Goal: Task Accomplishment & Management: Use online tool/utility

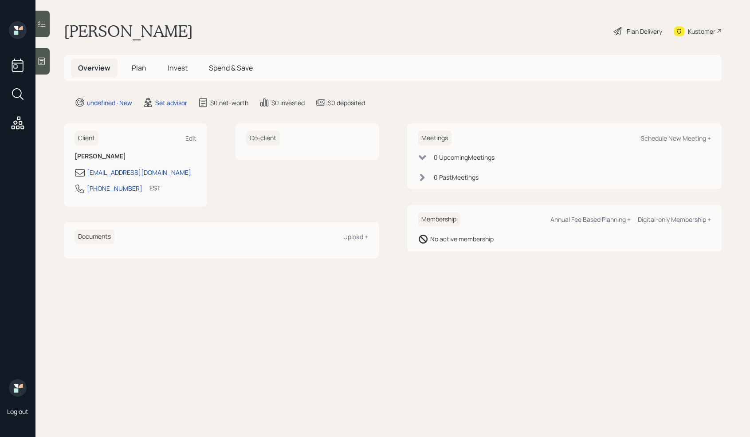
click at [45, 59] on icon at bounding box center [42, 62] width 7 height 8
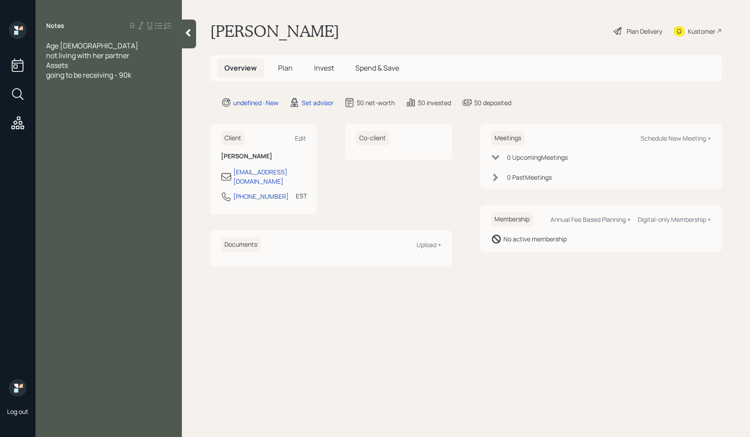
click at [135, 55] on div "not living with her partner" at bounding box center [108, 56] width 125 height 10
click at [141, 93] on div "going to be receiving - 90k" at bounding box center [108, 95] width 125 height 10
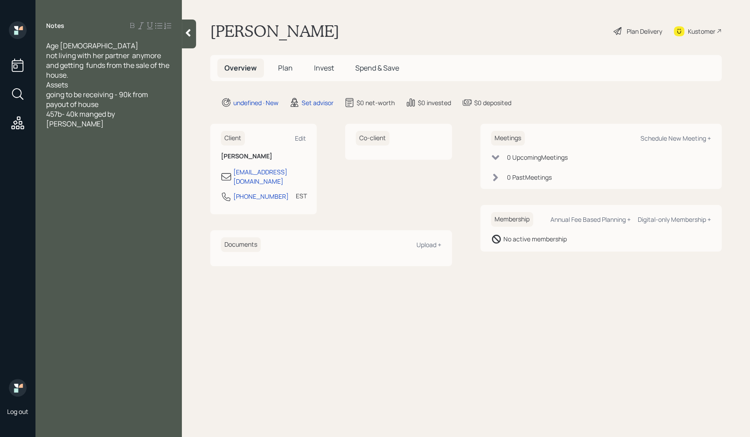
click at [94, 116] on span "457b- 40k manged by TIAA" at bounding box center [81, 119] width 70 height 20
click at [151, 113] on div "457b- 40k managed by TIAA" at bounding box center [108, 119] width 125 height 20
click at [108, 129] on div "Savings - 40k" at bounding box center [108, 134] width 125 height 10
click at [68, 158] on div "SS" at bounding box center [108, 163] width 125 height 10
click at [85, 168] on div "Pension" at bounding box center [108, 173] width 125 height 10
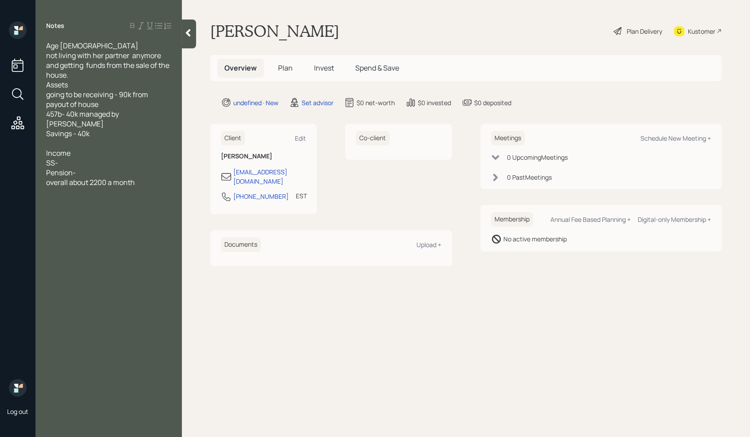
click at [91, 177] on span "overall about 2200 a month" at bounding box center [90, 182] width 89 height 10
click at [104, 186] on div "overall about net income is 2200 a month" at bounding box center [108, 187] width 125 height 20
click at [66, 216] on span "most. of the money that comes in goes out" at bounding box center [109, 226] width 126 height 20
click at [69, 236] on div at bounding box center [108, 241] width 125 height 10
click at [84, 330] on div "Notes Age 74 not living with her partner anymore and getting funds from the sal…" at bounding box center [108, 223] width 146 height 405
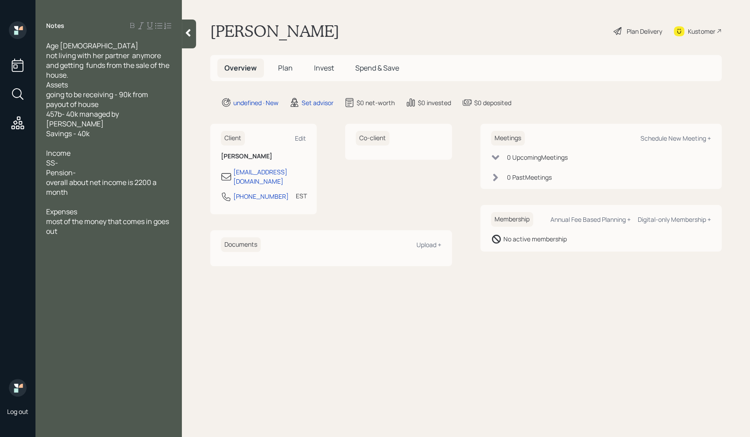
click at [75, 223] on div "most of the money that comes in goes out" at bounding box center [108, 226] width 125 height 20
click at [81, 220] on div "most of the money that comes in goes out." at bounding box center [108, 226] width 125 height 20
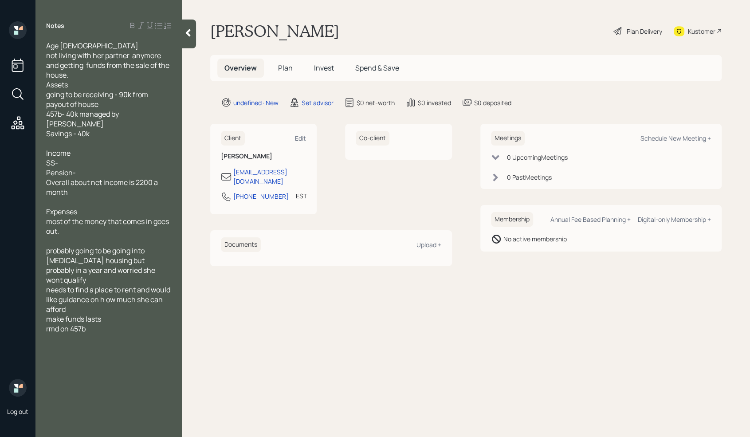
click at [94, 289] on div "needs to find a place to rent and would like guidance on h ow much she can affo…" at bounding box center [108, 299] width 125 height 29
click at [45, 325] on div "Age 74 not living with her partner anymore and getting funds from the sale of t…" at bounding box center [108, 212] width 146 height 342
click at [100, 334] on div "rmd on 457b" at bounding box center [108, 339] width 125 height 10
click at [79, 79] on div "not living with her partner anymore and getting funds from the sale of the hous…" at bounding box center [108, 65] width 125 height 29
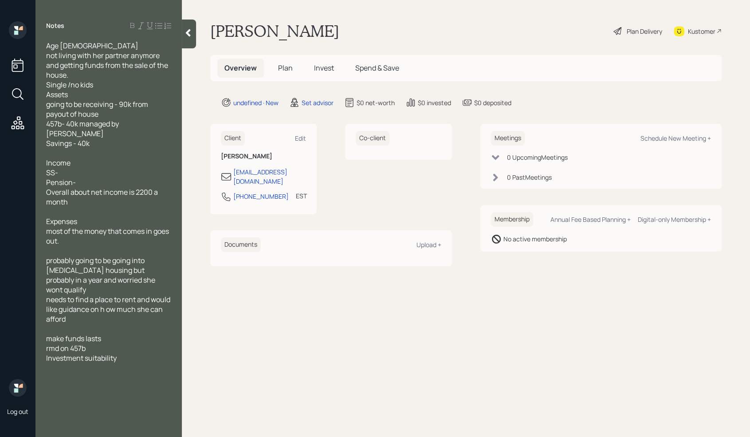
click at [64, 324] on div at bounding box center [108, 329] width 125 height 10
click at [700, 139] on div "Schedule New Meeting +" at bounding box center [676, 138] width 71 height 8
select select "round-robin"
click at [81, 76] on div "not living with her partner anymore and getting funds from the sale of the hous…" at bounding box center [108, 65] width 125 height 29
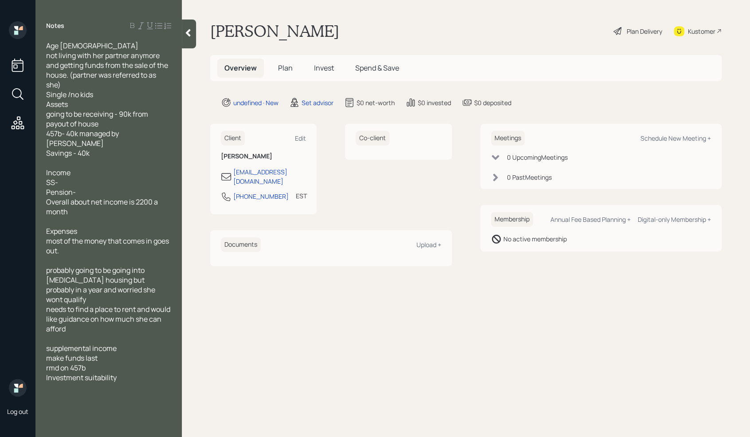
click at [189, 36] on icon at bounding box center [188, 32] width 9 height 9
